Goal: Transaction & Acquisition: Purchase product/service

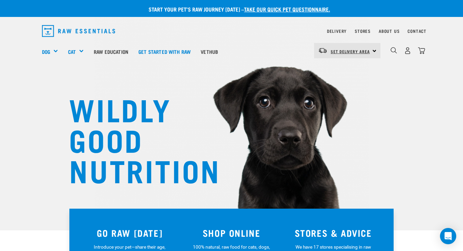
click at [354, 51] on span "Set Delivery Area" at bounding box center [349, 51] width 39 height 2
click at [340, 67] on link "[GEOGRAPHIC_DATA]" at bounding box center [346, 69] width 65 height 15
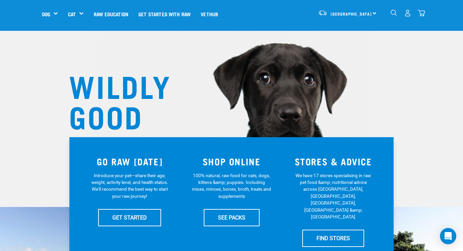
scroll to position [24, 0]
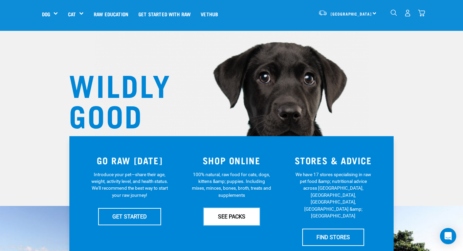
click at [234, 217] on link "SEE PACKS" at bounding box center [232, 216] width 56 height 17
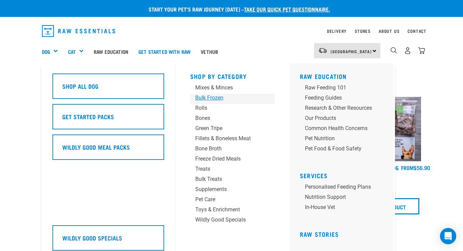
click at [214, 97] on div "Bulk Frozen" at bounding box center [226, 98] width 63 height 8
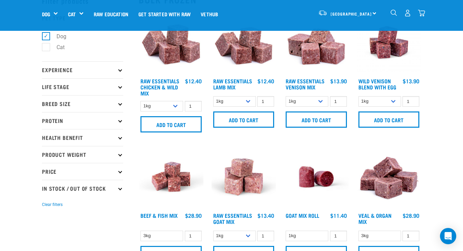
scroll to position [40, 0]
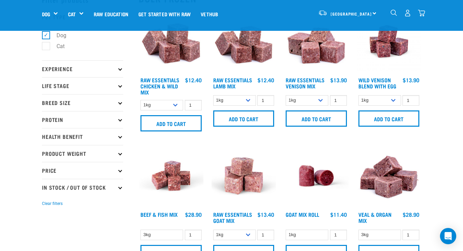
click at [173, 153] on img at bounding box center [171, 175] width 65 height 65
click at [176, 103] on select "1kg 3kg Bulk (10kg)" at bounding box center [161, 105] width 43 height 10
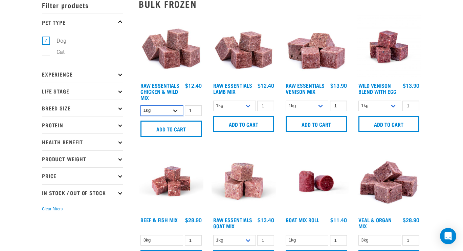
click at [174, 109] on select "1kg 3kg Bulk (10kg)" at bounding box center [161, 110] width 43 height 10
select select "731"
click at [140, 105] on select "1kg 3kg Bulk (10kg)" at bounding box center [161, 110] width 43 height 10
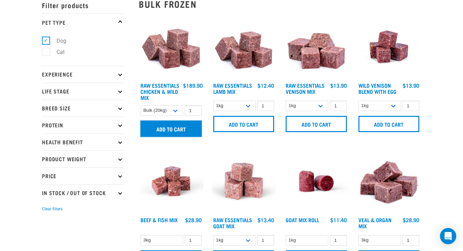
click at [158, 131] on input "Add to cart" at bounding box center [170, 128] width 61 height 16
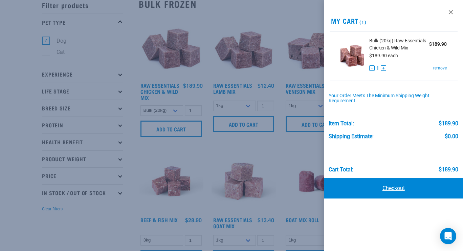
click at [400, 183] on link "Checkout" at bounding box center [393, 188] width 139 height 20
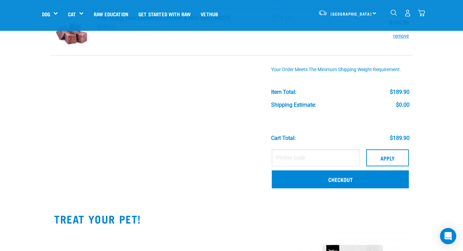
scroll to position [56, 0]
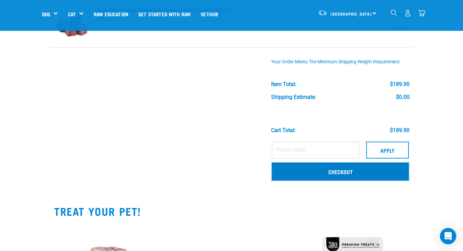
click at [371, 171] on link "Checkout" at bounding box center [340, 171] width 137 height 18
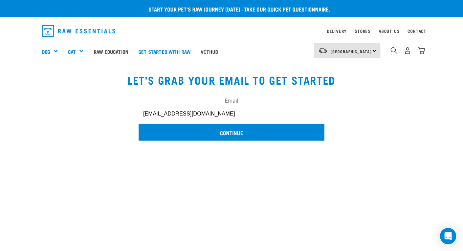
click at [301, 128] on input "Continue" at bounding box center [231, 132] width 185 height 16
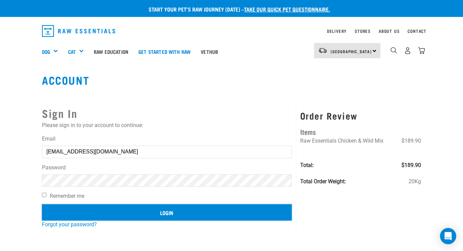
click at [169, 208] on input "Login" at bounding box center [167, 212] width 250 height 16
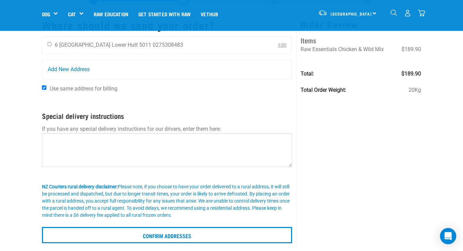
scroll to position [38, 0]
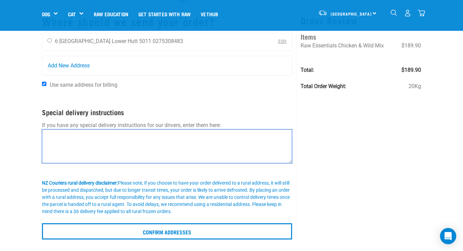
click at [193, 141] on textarea at bounding box center [167, 146] width 250 height 34
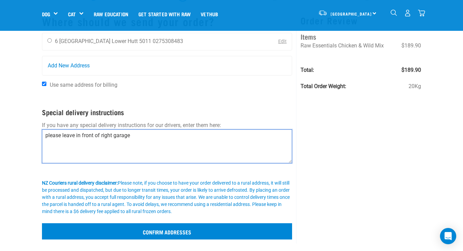
type textarea "please leave in front of right garage"
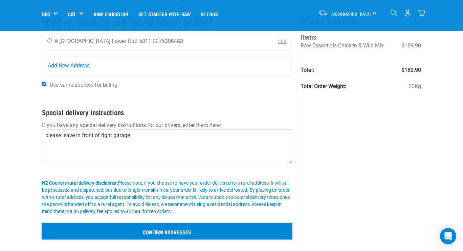
click at [178, 235] on input "Confirm addresses" at bounding box center [167, 231] width 250 height 16
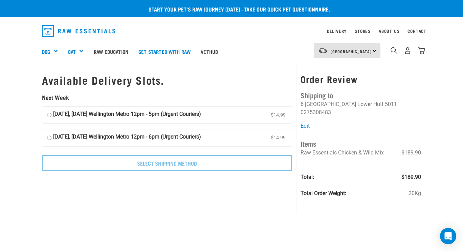
click at [48, 115] on input "18 September, Thursday Wellington Metro 12pm - 5pm (Urgent Couriers) $14.99" at bounding box center [49, 115] width 4 height 10
radio input "true"
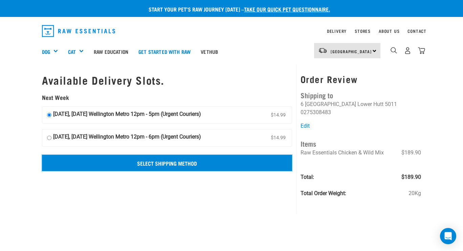
click at [93, 163] on input "Select Shipping Method" at bounding box center [167, 163] width 250 height 16
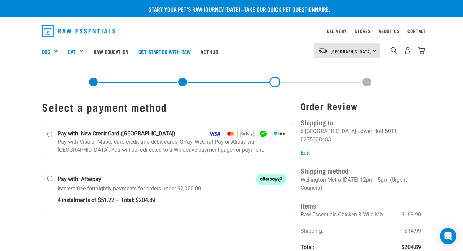
click at [49, 133] on input "Pay with: New Credit Card ([GEOGRAPHIC_DATA])" at bounding box center [49, 133] width 5 height 5
radio input "true"
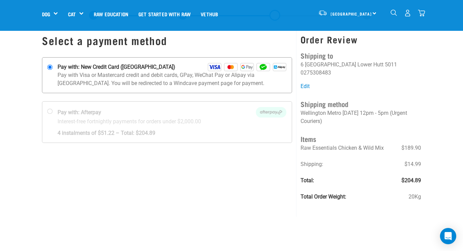
scroll to position [34, 0]
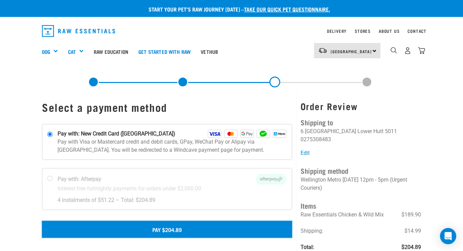
click at [110, 231] on button "Pay $204.89" at bounding box center [167, 229] width 250 height 17
